Goal: Navigation & Orientation: Find specific page/section

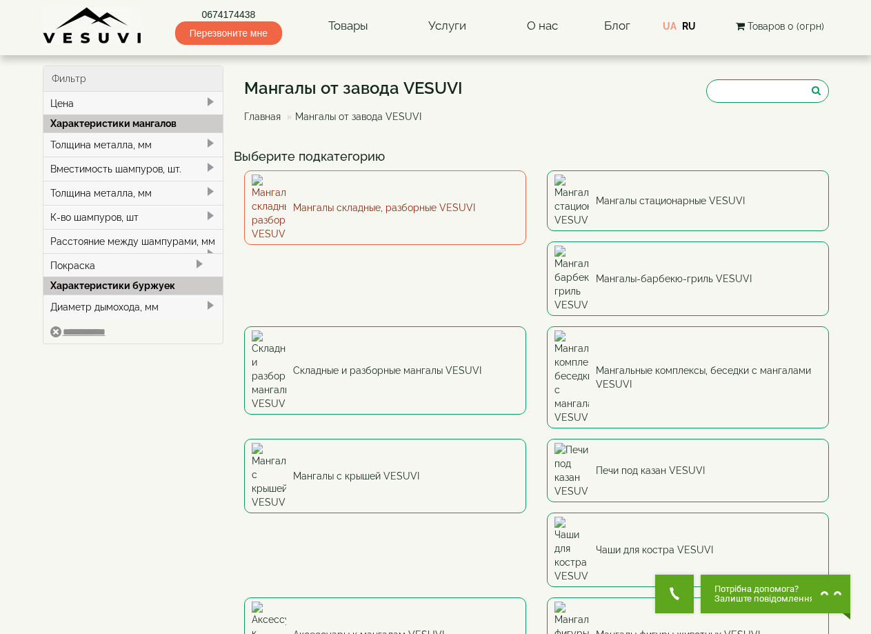
click at [428, 190] on link "Мангалы складные, разборные VESUVI" at bounding box center [385, 207] width 282 height 74
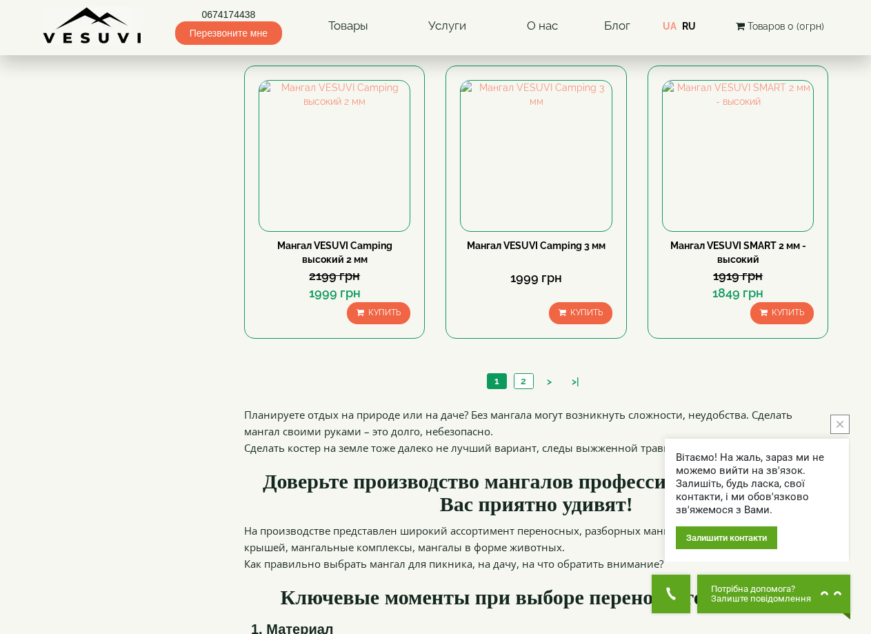
scroll to position [1379, 0]
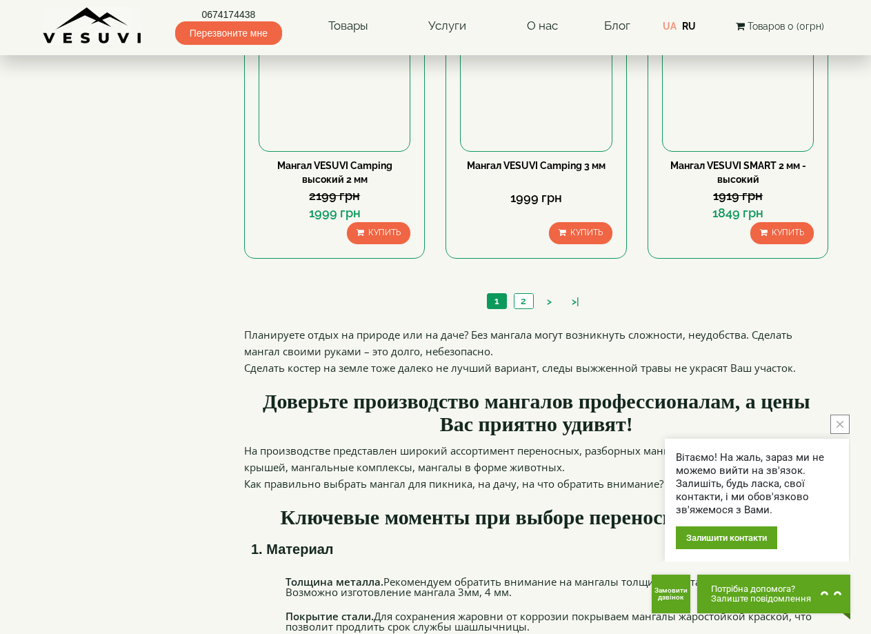
click at [538, 305] on ul "1 2 > >|" at bounding box center [536, 302] width 106 height 19
click at [517, 299] on link "2" at bounding box center [523, 301] width 19 height 14
